Goal: Task Accomplishment & Management: Manage account settings

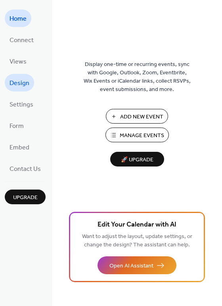
click at [18, 84] on span "Design" at bounding box center [20, 83] width 20 height 13
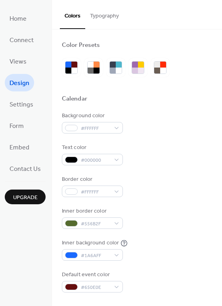
click at [102, 18] on button "Typography" at bounding box center [104, 14] width 39 height 28
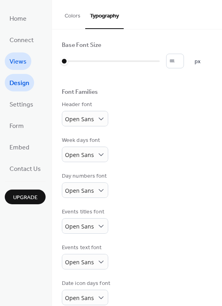
click at [21, 56] on span "Views" at bounding box center [18, 62] width 17 height 13
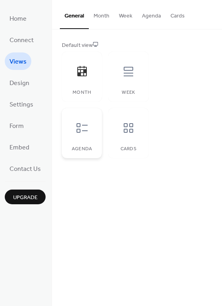
click at [85, 125] on icon at bounding box center [82, 128] width 13 height 13
click at [138, 131] on div at bounding box center [129, 128] width 24 height 24
